Goal: Navigation & Orientation: Understand site structure

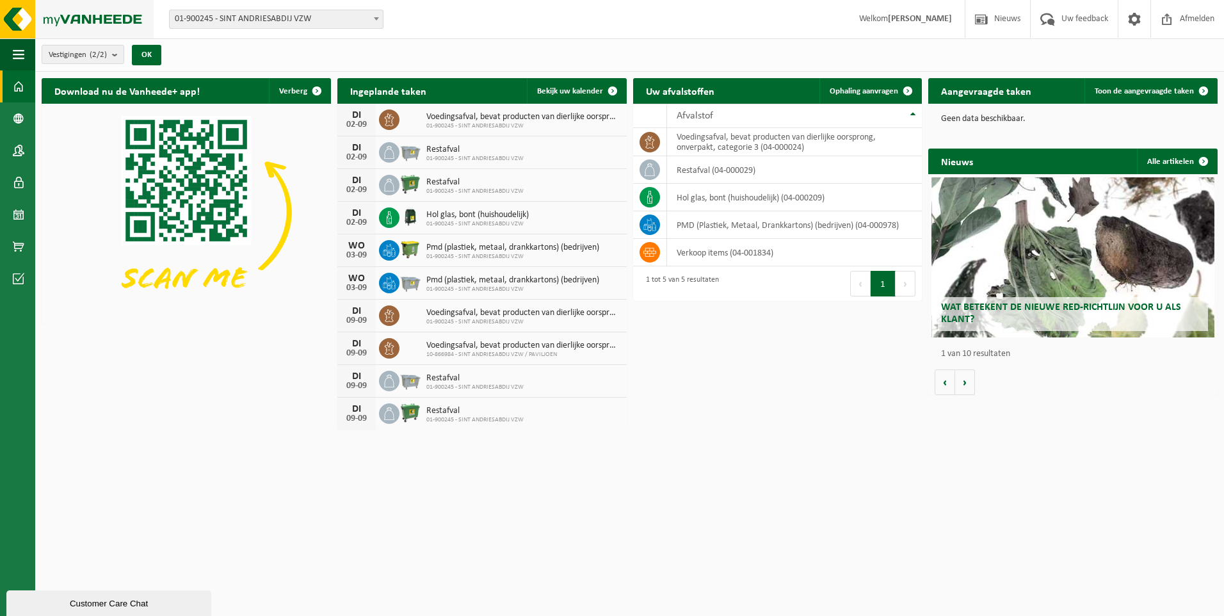
click at [80, 18] on img at bounding box center [77, 19] width 154 height 38
click at [30, 13] on img at bounding box center [77, 19] width 154 height 38
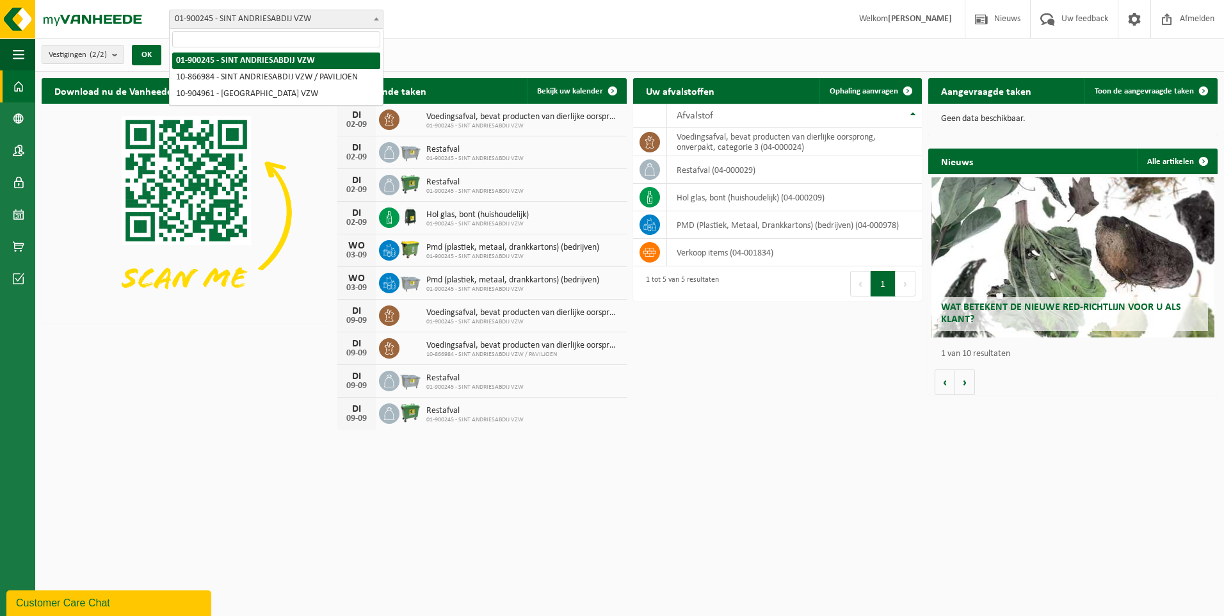
click at [372, 22] on span at bounding box center [376, 18] width 13 height 17
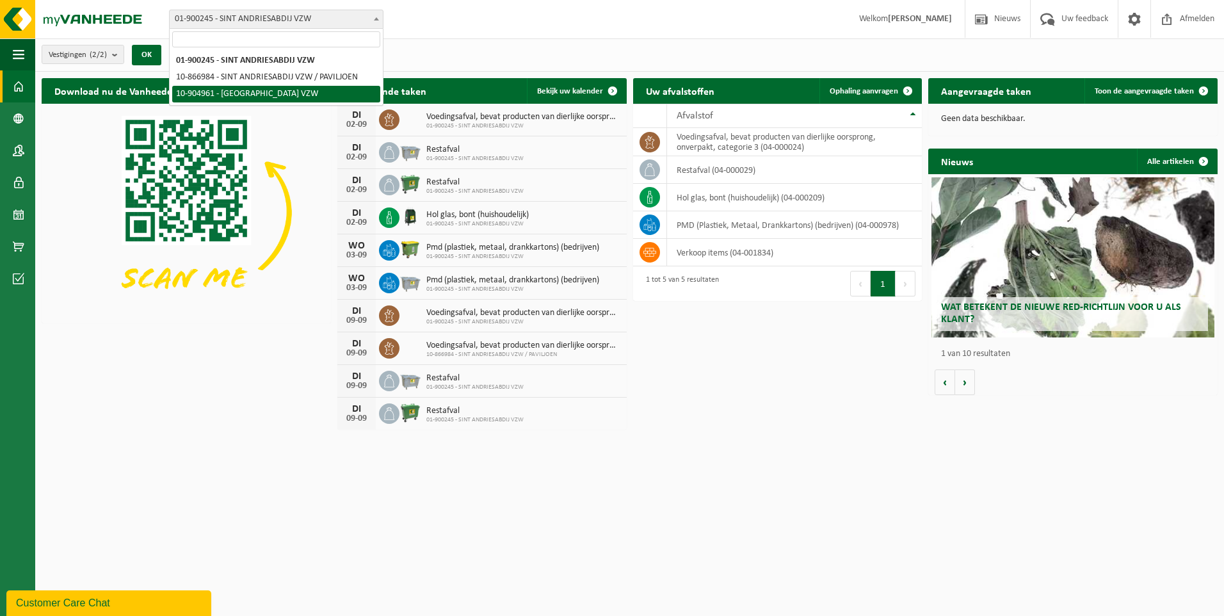
select select "127742"
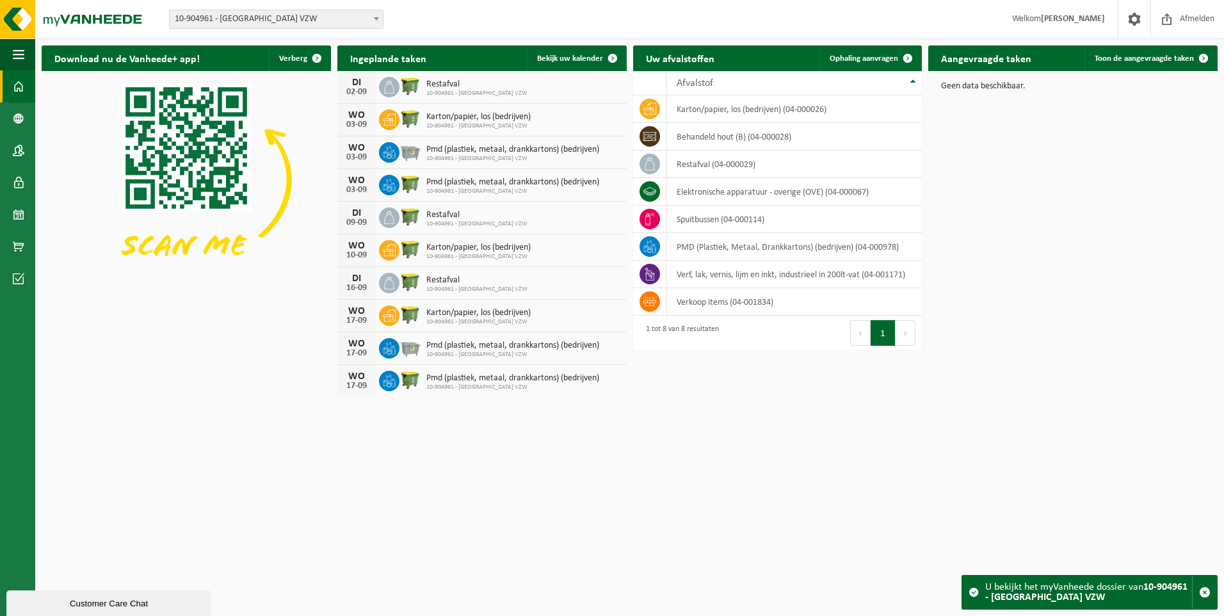
click at [373, 19] on span at bounding box center [376, 18] width 13 height 17
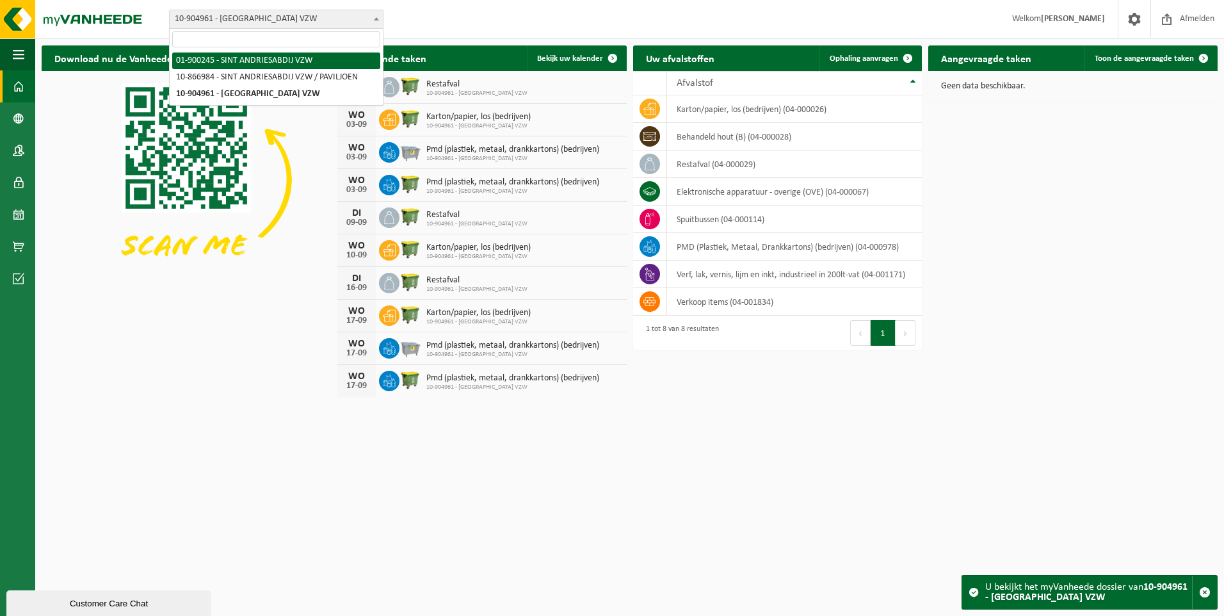
select select "8862"
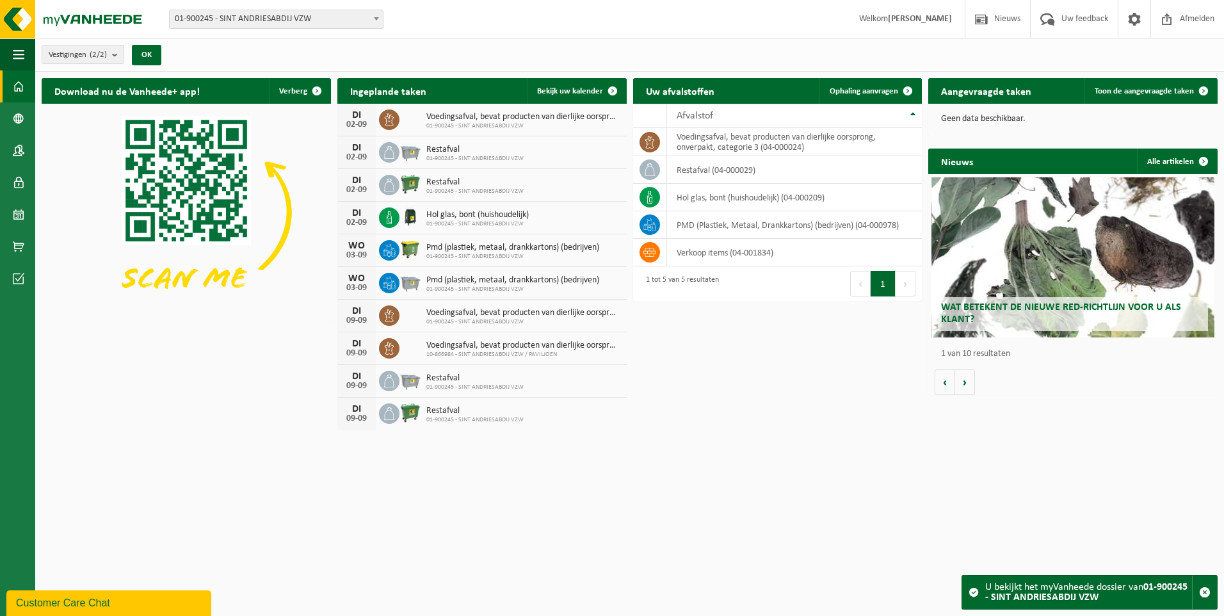
click at [376, 18] on b at bounding box center [376, 18] width 5 height 3
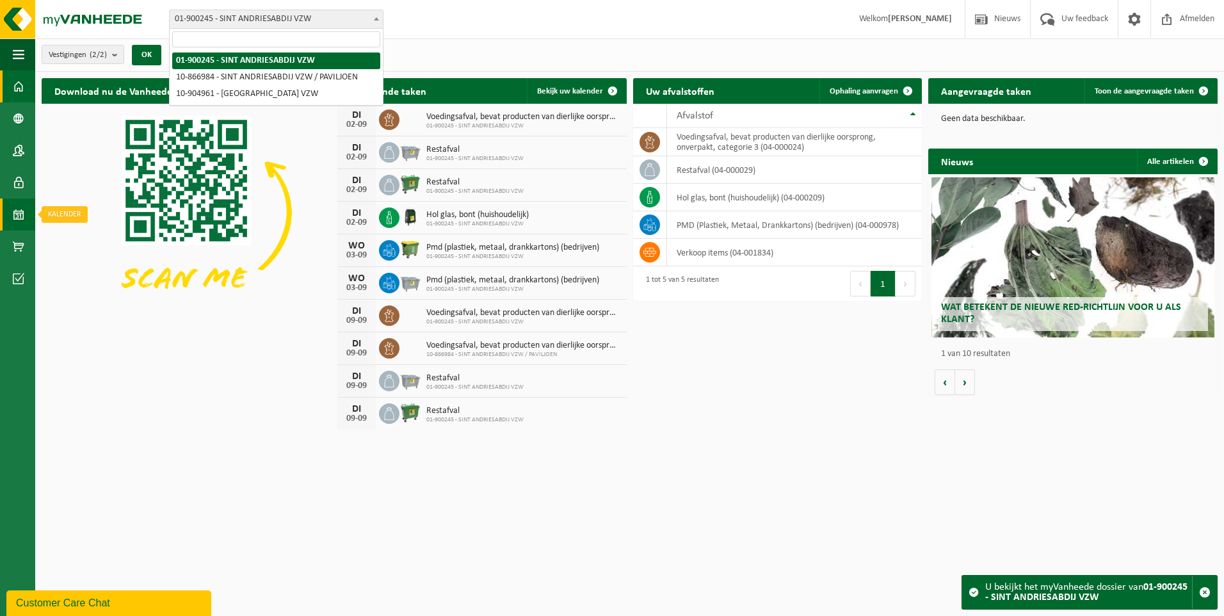
click at [15, 216] on span at bounding box center [19, 214] width 12 height 32
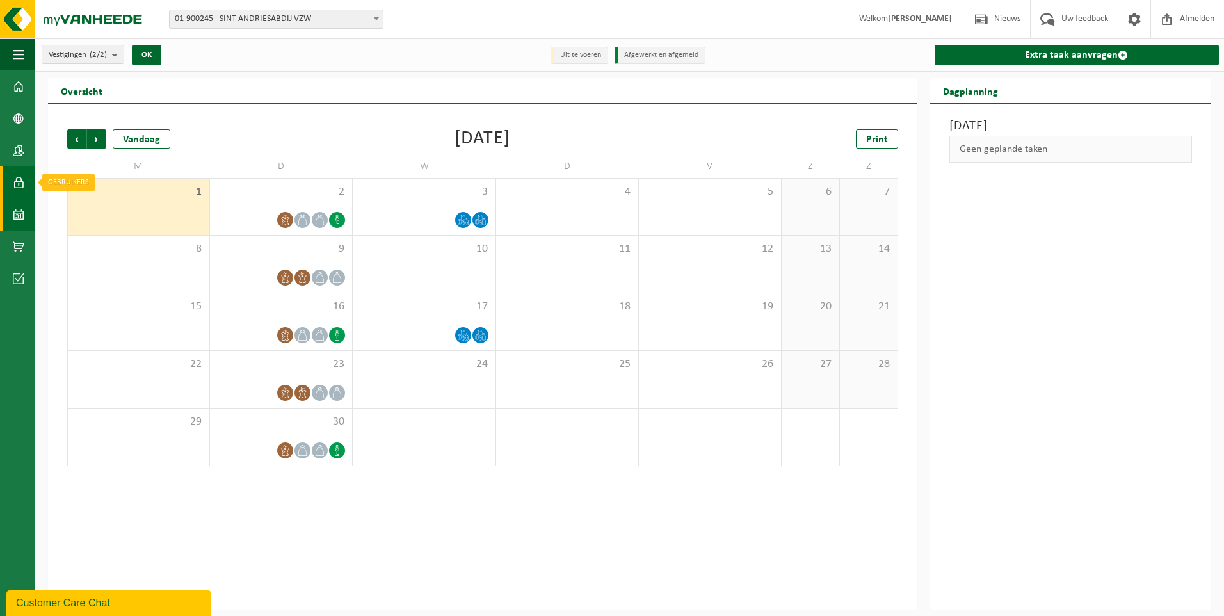
click at [13, 187] on span at bounding box center [19, 182] width 12 height 32
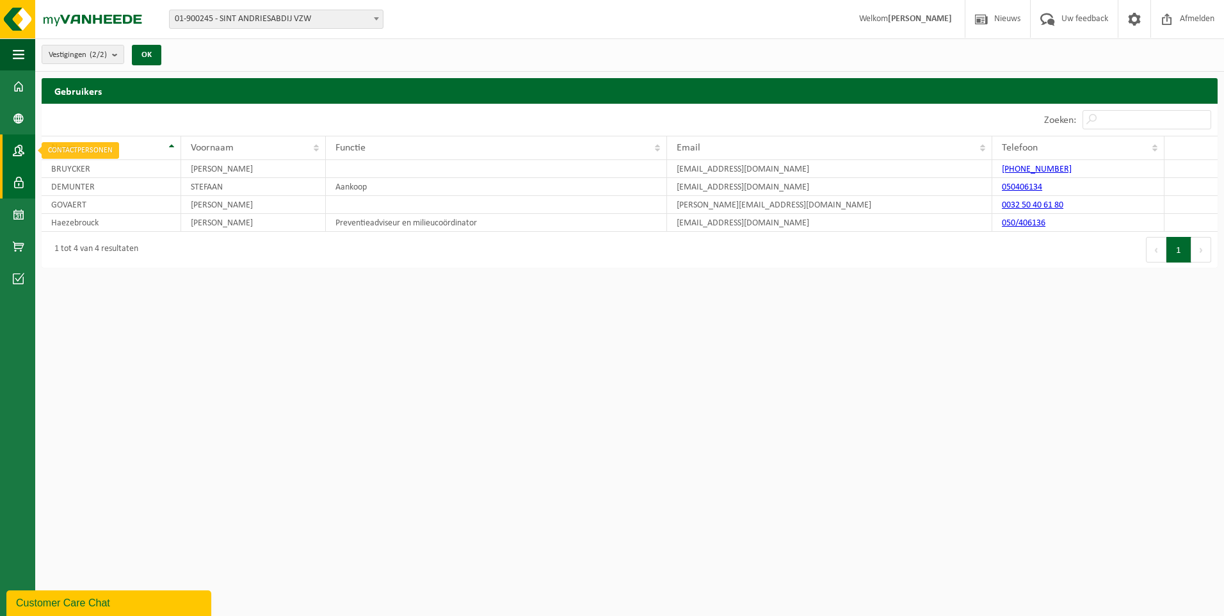
click at [28, 148] on link "Contactpersonen" at bounding box center [17, 150] width 35 height 32
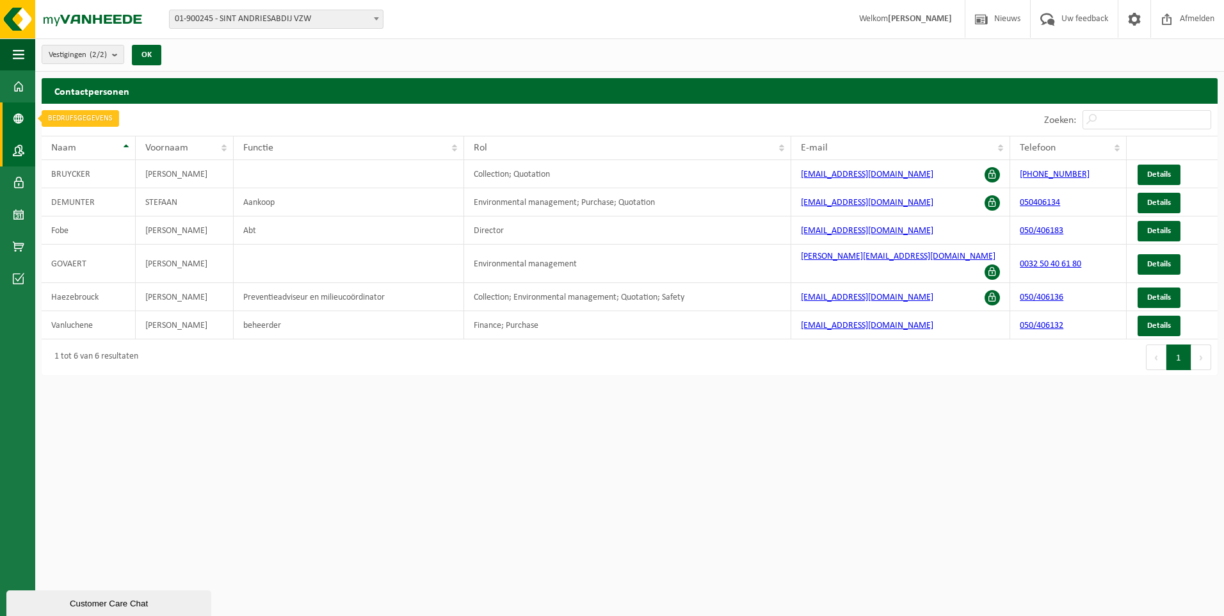
click at [17, 122] on span at bounding box center [19, 118] width 12 height 32
